Goal: Information Seeking & Learning: Compare options

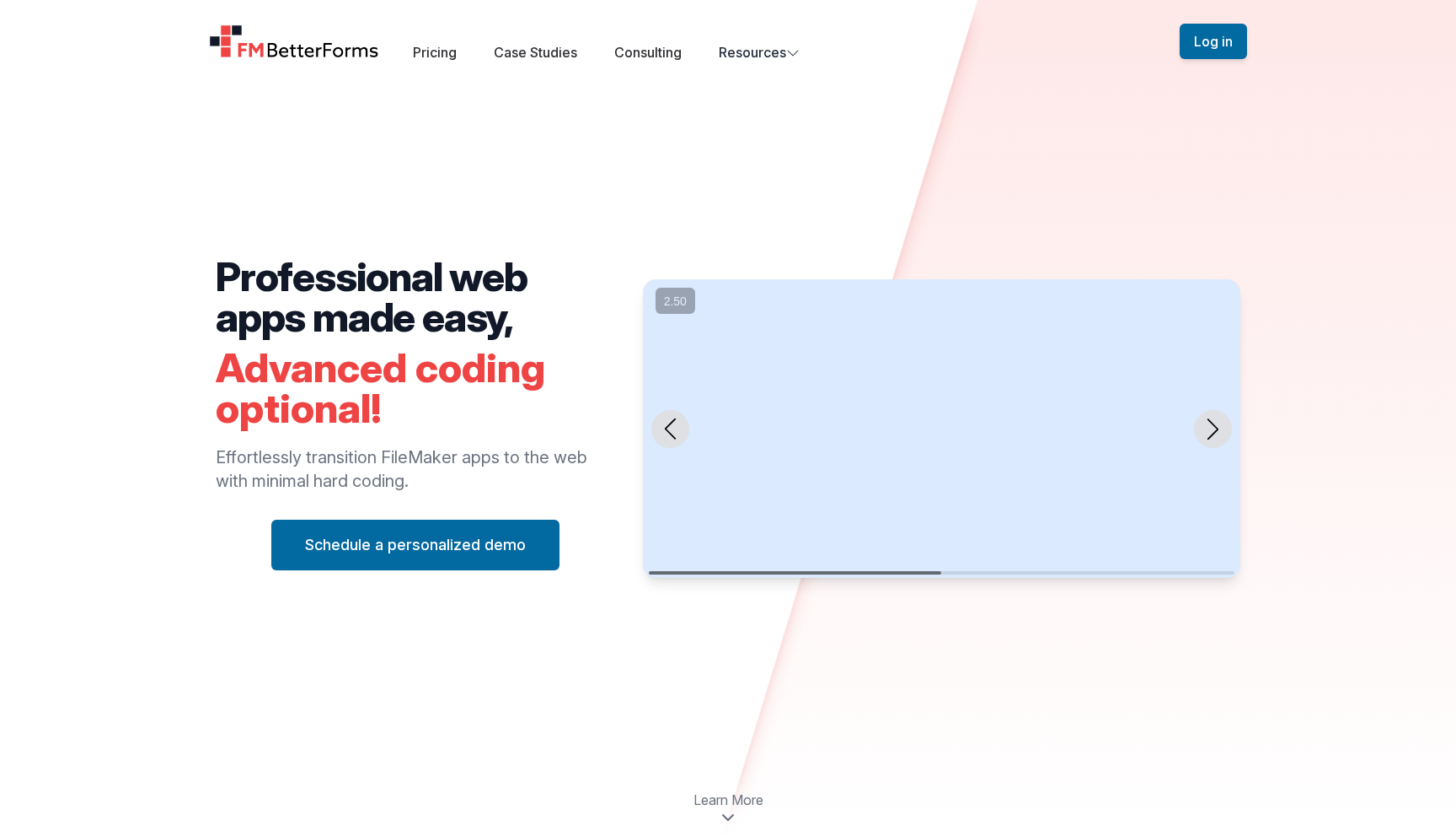
click at [290, 52] on img "Home" at bounding box center [294, 42] width 170 height 34
click at [317, 46] on img "Home" at bounding box center [294, 42] width 170 height 34
click at [317, 48] on img "Home" at bounding box center [294, 42] width 170 height 34
click at [431, 41] on div "Open main menu Pricing Case Studies Consulting Resources" at bounding box center [695, 41] width 971 height 43
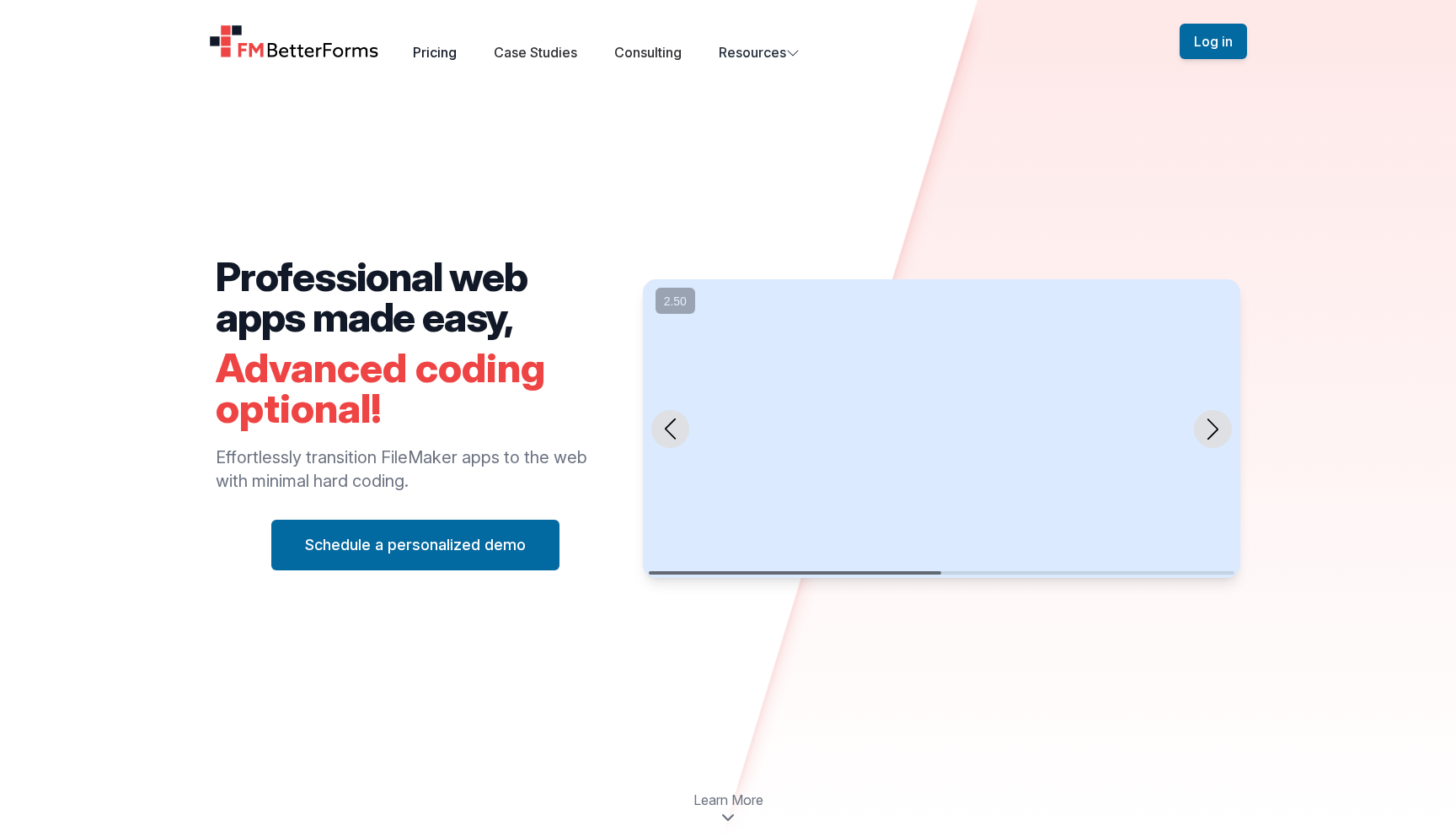
click at [430, 53] on link "Pricing" at bounding box center [435, 52] width 44 height 17
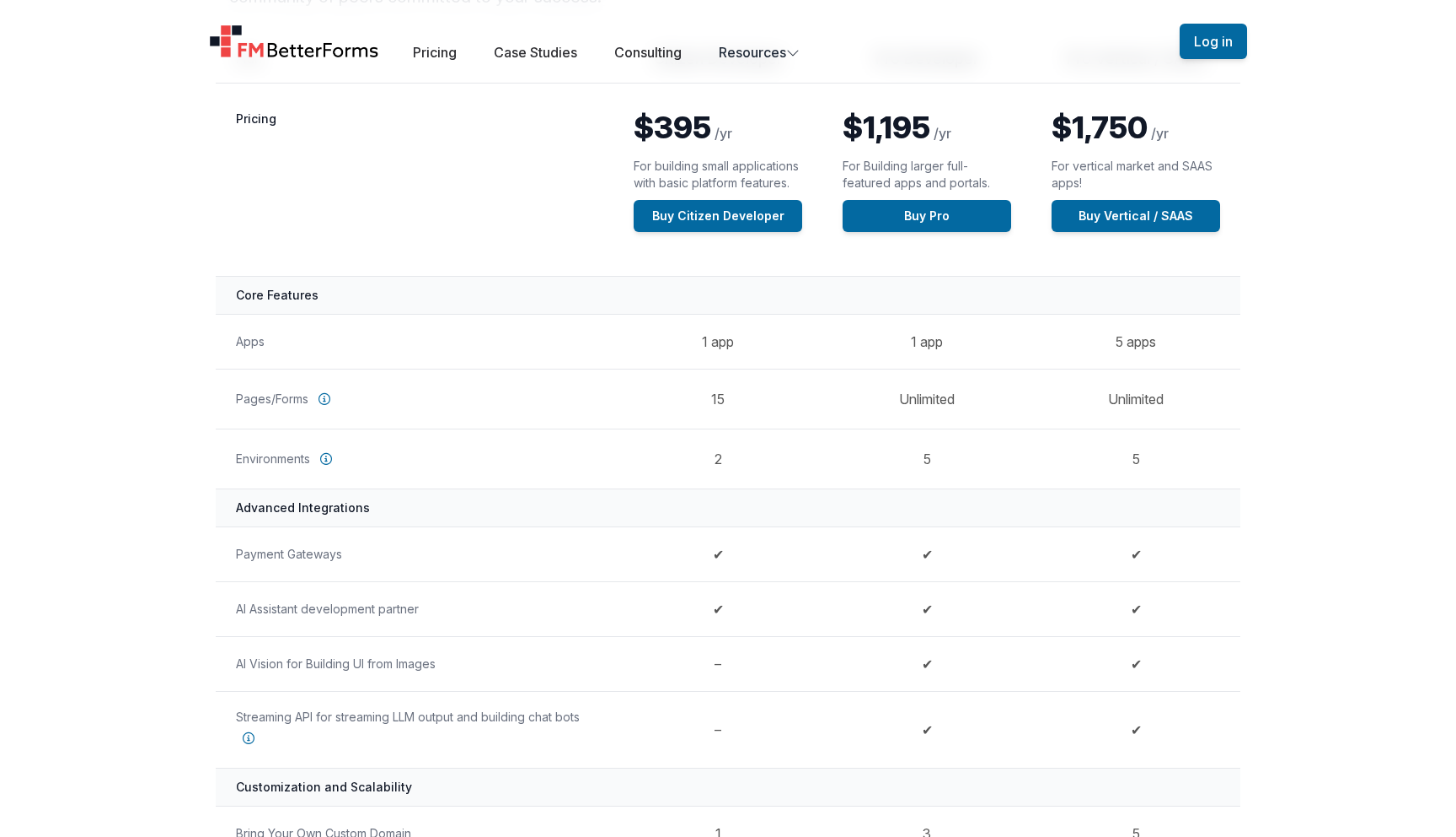
scroll to position [262, 0]
